Goal: Complete application form

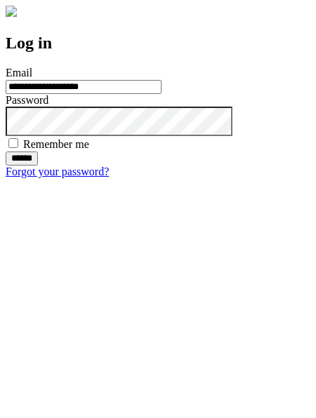
type input "**********"
click at [38, 165] on input "******" at bounding box center [22, 158] width 32 height 14
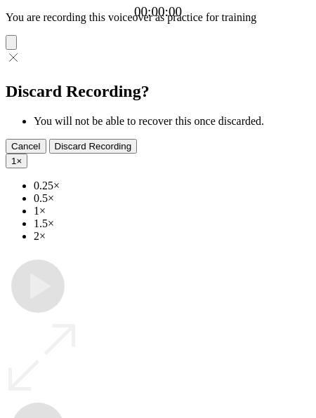
type input "**********"
